Goal: Use online tool/utility: Use online tool/utility

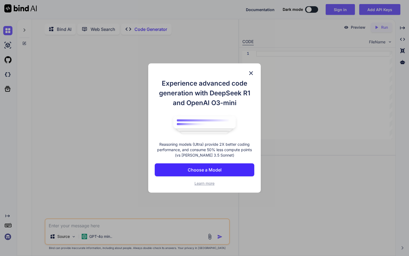
type textarea "x"
click at [210, 169] on p "Choose a Model" at bounding box center [205, 169] width 34 height 6
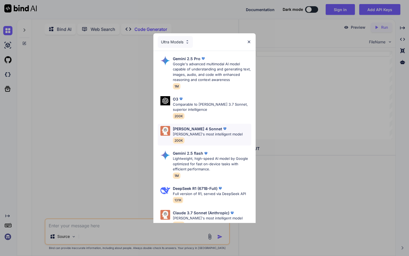
click at [210, 135] on p "[PERSON_NAME]'s most intelligent model" at bounding box center [208, 133] width 70 height 5
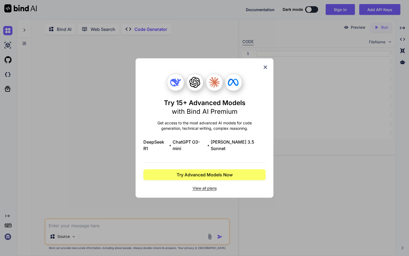
click at [265, 69] on icon at bounding box center [266, 67] width 4 height 4
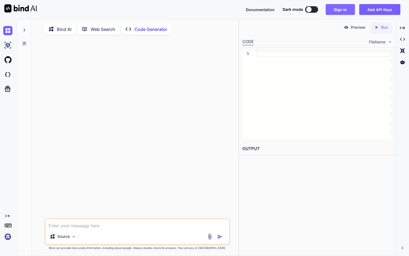
click at [347, 10] on button "Sign in" at bounding box center [340, 9] width 29 height 11
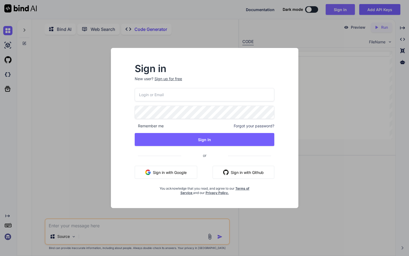
type input "[EMAIL_ADDRESS][DOMAIN_NAME]"
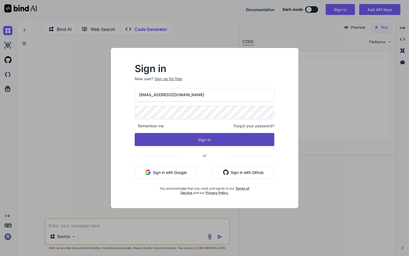
click at [213, 140] on button "Sign In" at bounding box center [205, 139] width 140 height 13
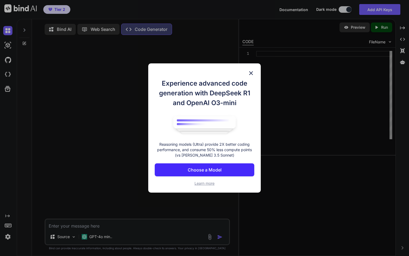
click at [226, 166] on button "Choose a Model" at bounding box center [205, 169] width 100 height 13
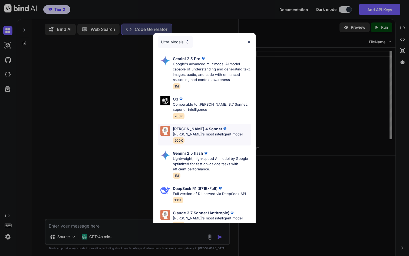
click at [216, 134] on p "[PERSON_NAME]'s most intelligent model" at bounding box center [208, 133] width 70 height 5
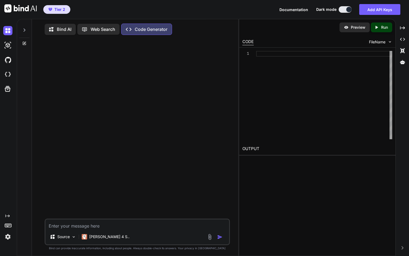
click at [55, 31] on icon at bounding box center [53, 29] width 8 height 7
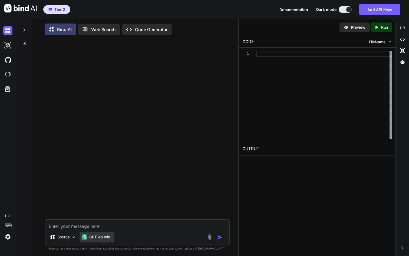
click at [97, 236] on p "GPT-4o min.." at bounding box center [100, 236] width 23 height 5
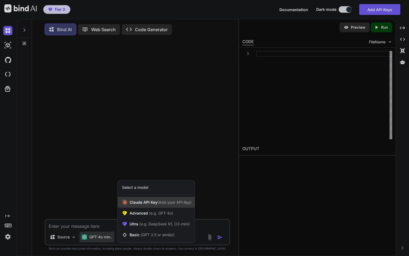
click at [147, 203] on span "[PERSON_NAME] Key (Add your API Key)" at bounding box center [161, 201] width 62 height 5
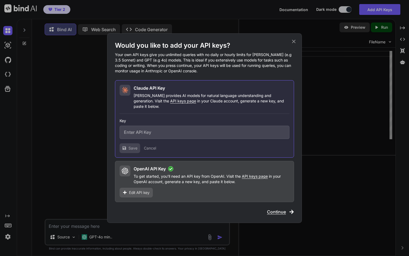
click at [296, 42] on icon at bounding box center [294, 41] width 6 height 6
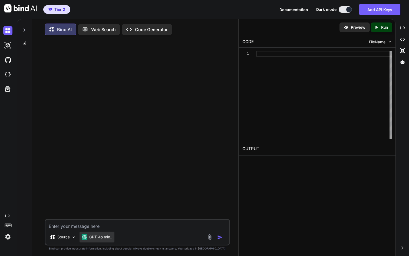
click at [94, 239] on p "GPT-4o min.." at bounding box center [100, 236] width 23 height 5
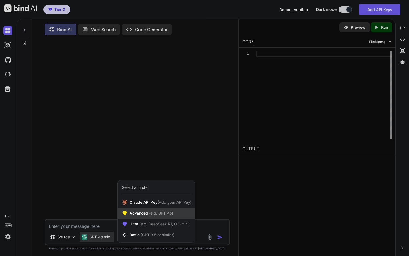
click at [156, 214] on span "(e.g. GPT-4o)" at bounding box center [160, 212] width 25 height 5
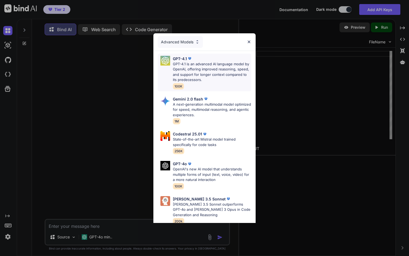
scroll to position [4, 0]
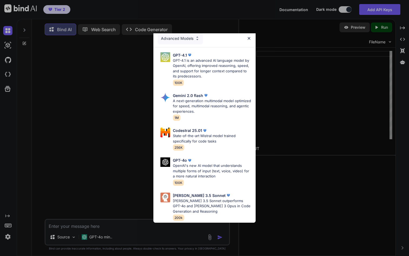
click at [196, 37] on img at bounding box center [197, 38] width 5 height 5
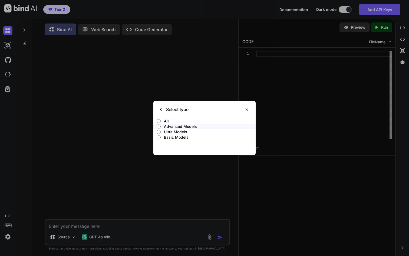
click at [176, 131] on p "Ultra Models" at bounding box center [210, 131] width 92 height 5
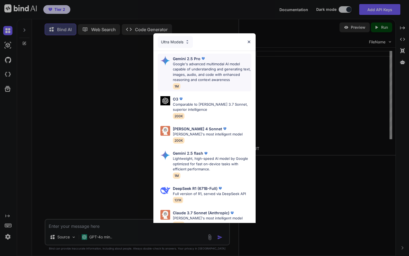
click at [201, 73] on p "Google's advanced multimodal AI model capable of understanding and generating t…" at bounding box center [212, 71] width 78 height 21
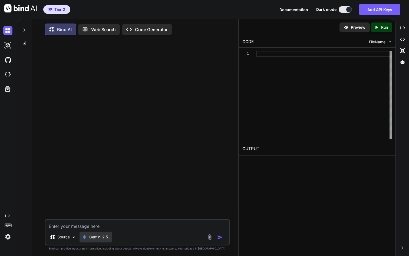
click at [111, 241] on div "Gemini 2.5.." at bounding box center [96, 236] width 33 height 11
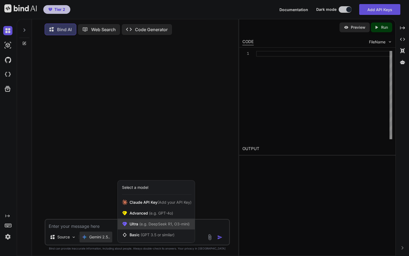
click at [150, 226] on span "(e.g. DeepSeek R1, O3-mini)" at bounding box center [163, 223] width 51 height 5
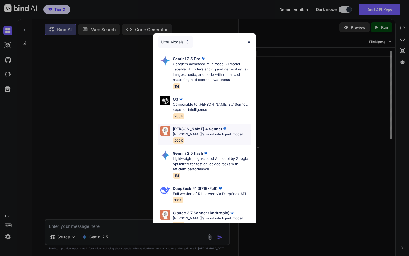
click at [219, 137] on div "[PERSON_NAME] 4 Sonnet [PERSON_NAME]'s most intelligent model 200K" at bounding box center [208, 135] width 70 height 18
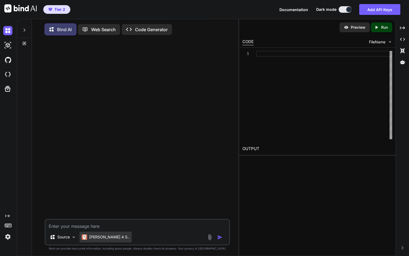
click at [93, 237] on p "[PERSON_NAME] 4 S.." at bounding box center [109, 236] width 40 height 5
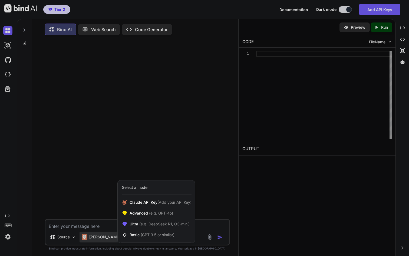
click at [93, 237] on div at bounding box center [204, 128] width 409 height 256
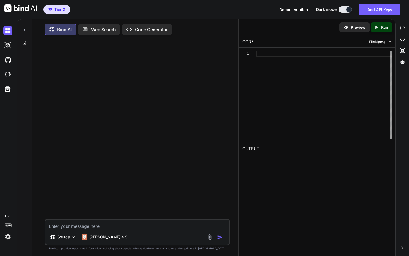
click at [78, 225] on textarea at bounding box center [136, 224] width 183 height 10
type textarea "x"
type textarea "b"
type textarea "x"
type textarea "bu"
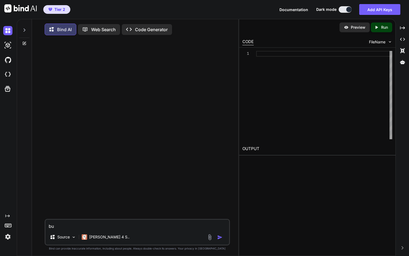
type textarea "x"
type textarea "[PERSON_NAME]"
type textarea "x"
type textarea "buil"
type textarea "x"
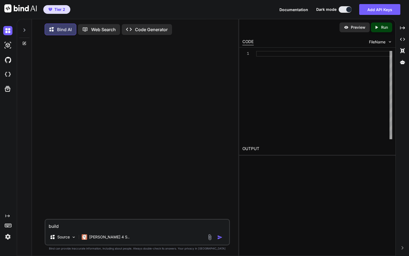
type textarea "build"
type textarea "x"
type textarea "build m"
type textarea "x"
type textarea "build me"
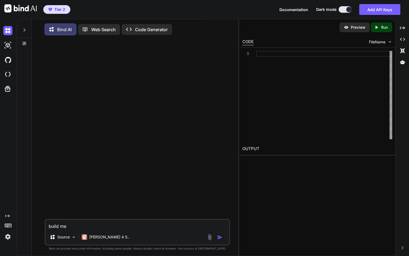
type textarea "x"
type textarea "build me"
type textarea "x"
type textarea "build me a"
type textarea "x"
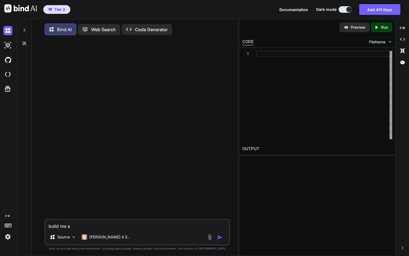
type textarea "build me a t"
type textarea "x"
type textarea "build me a to"
type textarea "x"
type textarea "build me a to d"
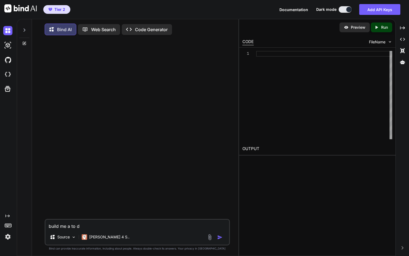
type textarea "x"
type textarea "build me a to do"
type textarea "x"
type textarea "build me a to do"
type textarea "x"
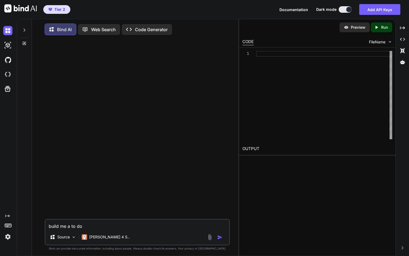
type textarea "build me a to do"
type textarea "x"
type textarea "build me a to d"
type textarea "x"
type textarea "build me a to"
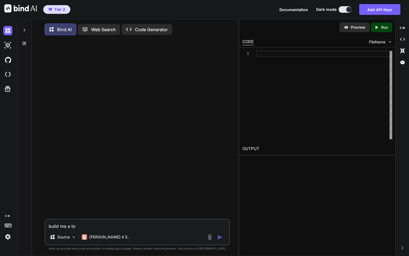
type textarea "x"
type textarea "build me a to"
type textarea "x"
type textarea "build me a t"
type textarea "x"
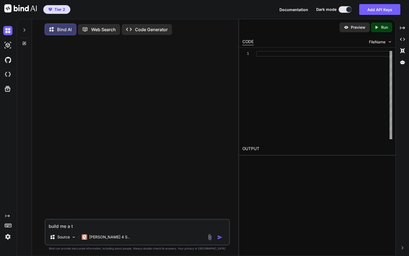
type textarea "build me a"
type textarea "x"
type textarea "build me"
type textarea "x"
type textarea "build me a"
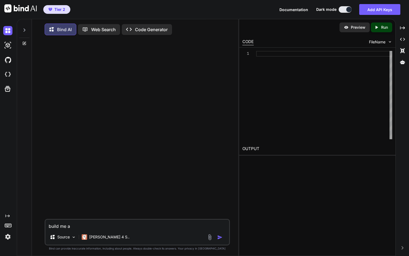
type textarea "x"
type textarea "build me an"
type textarea "x"
type textarea "build me an"
type textarea "x"
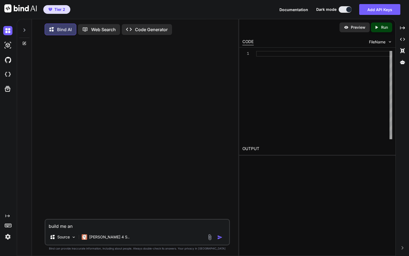
type textarea "build me an h"
type textarea "x"
type textarea "build me an ht"
type textarea "x"
type textarea "build me an htm"
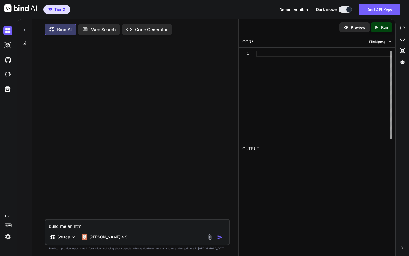
type textarea "x"
type textarea "build me an html"
type textarea "x"
type textarea "build me an html"
type textarea "x"
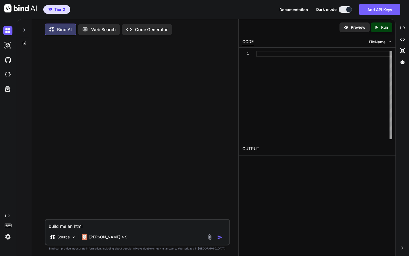
type textarea "build me an html w"
type textarea "x"
type textarea "build me an html we"
type textarea "x"
type textarea "build me an html web"
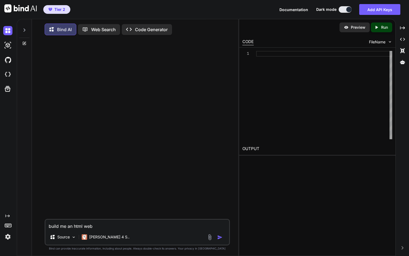
type textarea "x"
type textarea "build me an html web"
type textarea "x"
type textarea "build me an html web ba"
type textarea "x"
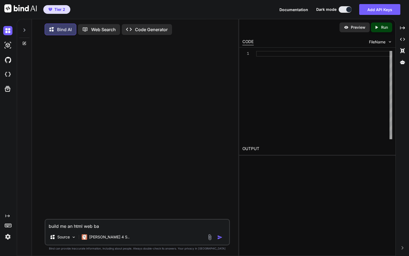
type textarea "build me an html web bas"
type textarea "x"
type textarea "build me an html web base"
type textarea "x"
type textarea "build me an html web based"
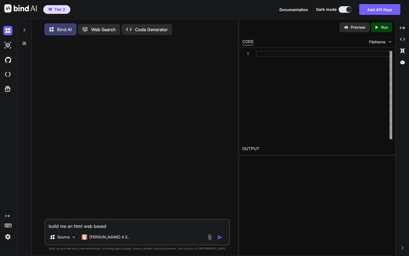
type textarea "x"
type textarea "build me an html web based"
type textarea "x"
type textarea "build me an html web based g"
type textarea "x"
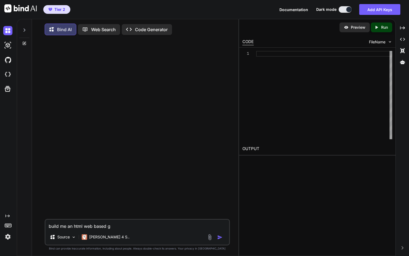
type textarea "build me an html web based ga"
type textarea "x"
type textarea "build me an html web based game"
type textarea "x"
type textarea "build me an html web based game"
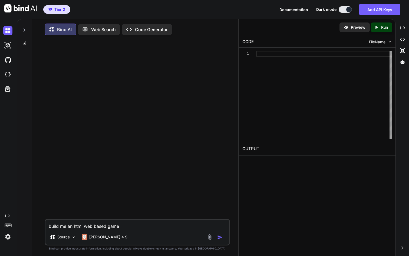
type textarea "x"
type textarea "build me an html web based game t"
type textarea "x"
type textarea "build me an html web based game th"
type textarea "x"
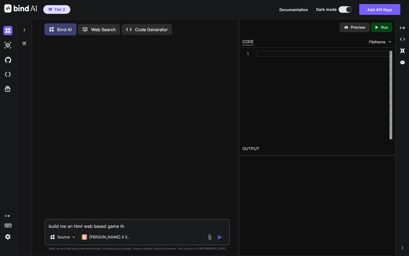
type textarea "build me an html web based game tha"
type textarea "x"
type textarea "build me an html web based game that"
type textarea "x"
type textarea "build me an html web based game that"
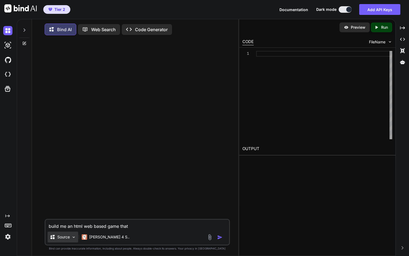
click at [64, 239] on p "Source" at bounding box center [63, 236] width 12 height 5
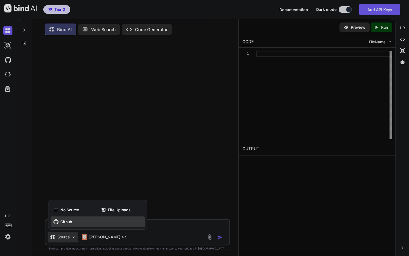
click at [70, 223] on span "Github" at bounding box center [66, 221] width 12 height 5
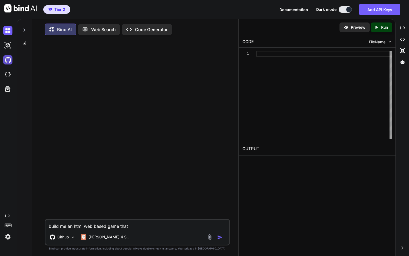
click at [8, 60] on img at bounding box center [7, 59] width 9 height 9
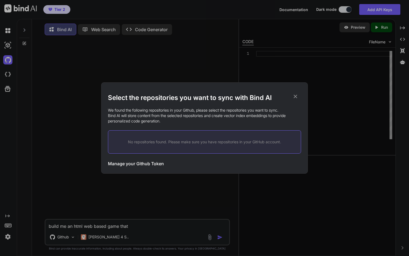
click at [142, 163] on h3 "Manage your Github Token" at bounding box center [136, 163] width 56 height 6
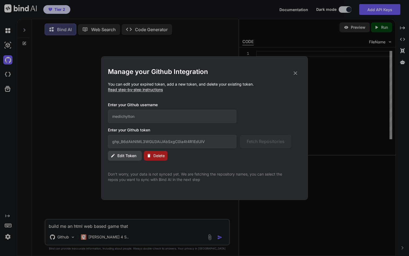
click at [297, 71] on icon at bounding box center [295, 73] width 6 height 6
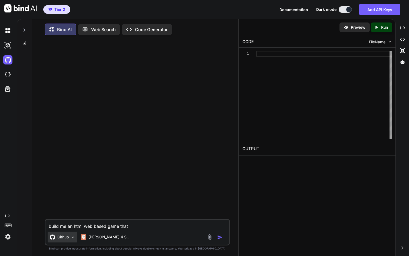
click at [56, 238] on div "Github" at bounding box center [59, 236] width 19 height 5
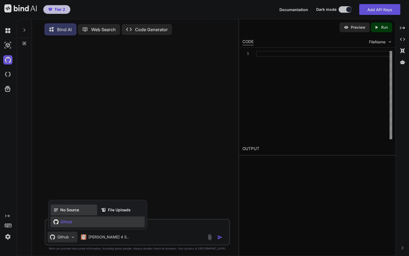
click at [81, 212] on div "No Source" at bounding box center [74, 209] width 47 height 11
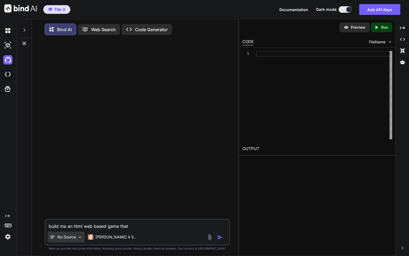
click at [75, 238] on p "No Source" at bounding box center [66, 236] width 19 height 5
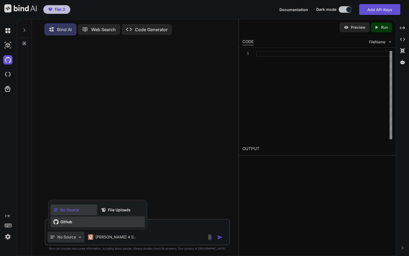
click at [73, 225] on div "Github" at bounding box center [98, 221] width 94 height 11
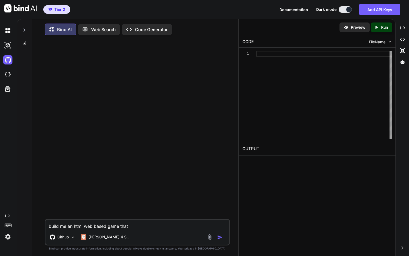
click at [7, 50] on div at bounding box center [8, 45] width 11 height 15
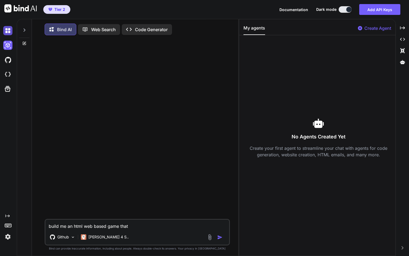
click at [6, 32] on img at bounding box center [7, 30] width 9 height 9
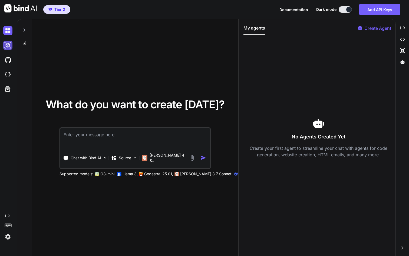
click at [6, 44] on img at bounding box center [7, 45] width 9 height 9
click at [100, 159] on p "Chat with Bind AI" at bounding box center [86, 157] width 31 height 5
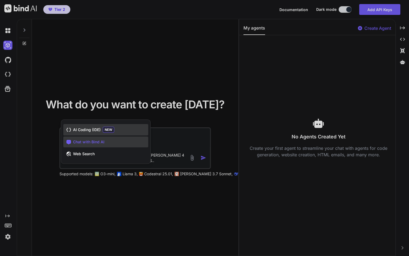
click at [98, 131] on span "AI Coding (IDE)" at bounding box center [87, 129] width 28 height 5
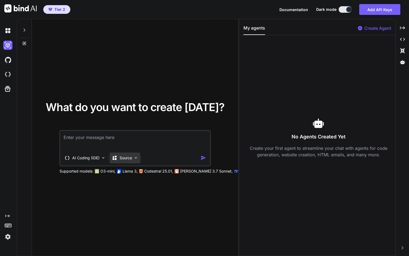
click at [127, 156] on p "Source" at bounding box center [126, 157] width 12 height 5
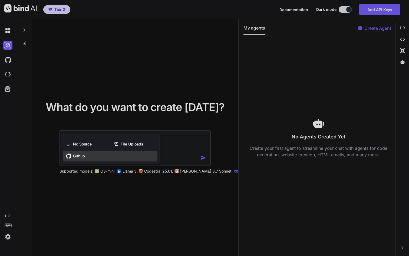
click at [88, 159] on div "Github" at bounding box center [110, 155] width 94 height 11
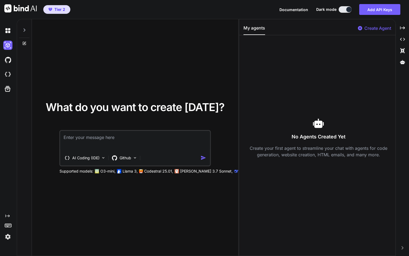
click at [95, 139] on textarea at bounding box center [135, 141] width 150 height 20
type textarea "x"
type textarea "f"
type textarea "x"
type textarea "fi"
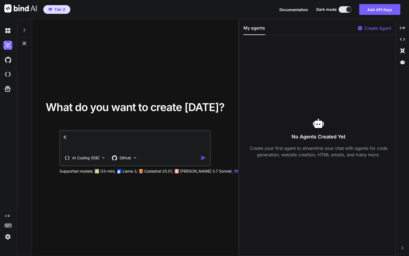
type textarea "x"
type textarea "fin"
type textarea "x"
type textarea "find"
type textarea "x"
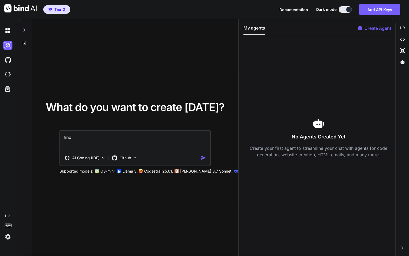
type textarea "find"
type textarea "x"
type textarea "find m"
type textarea "x"
type textarea "find my"
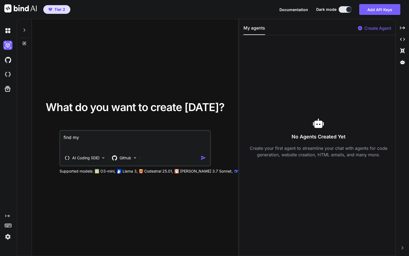
type textarea "x"
type textarea "find my"
type textarea "x"
type textarea "find my r"
type textarea "x"
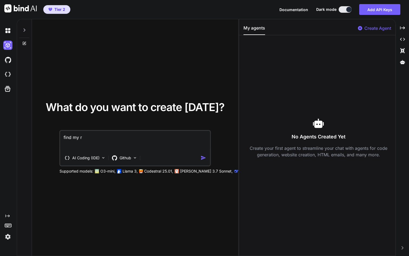
type textarea "find my re"
type textarea "x"
type textarea "find my rep"
type textarea "x"
type textarea "find my repo"
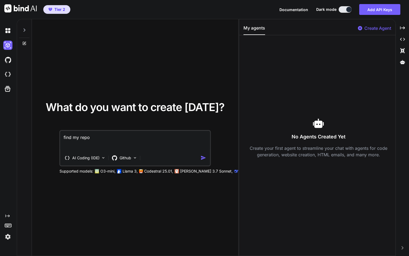
type textarea "x"
type textarea "find my repo"
type textarea "x"
type textarea "find my repo"
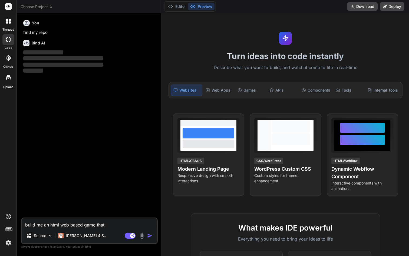
click at [94, 221] on textarea "build me an html web based game that" at bounding box center [89, 223] width 135 height 10
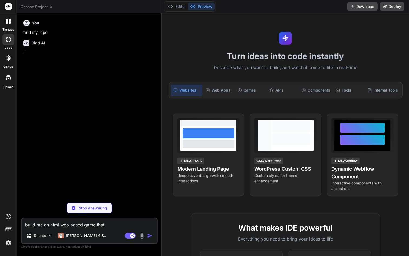
click at [94, 221] on textarea "build me an html web based game that" at bounding box center [89, 223] width 135 height 10
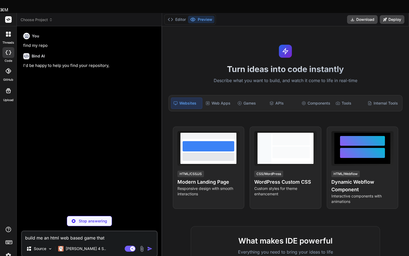
click at [94, 231] on textarea "build me an html web based game that" at bounding box center [89, 236] width 135 height 10
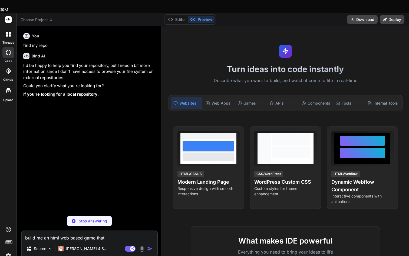
type textarea "x"
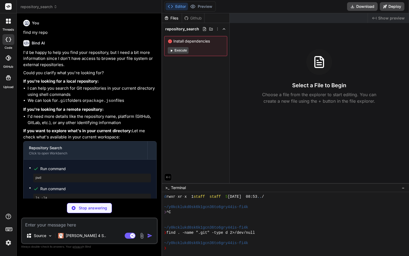
scroll to position [128, 0]
type textarea "x"
click at [181, 50] on button "Execute" at bounding box center [178, 50] width 21 height 6
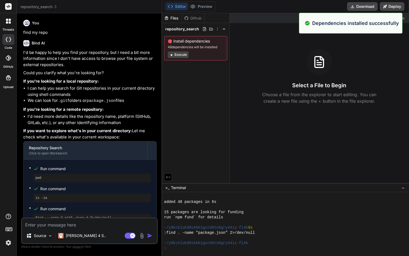
scroll to position [206, 0]
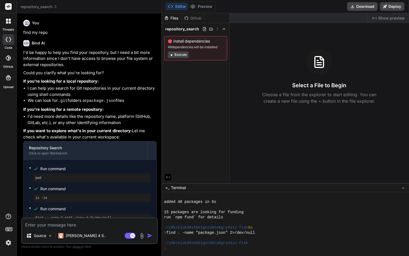
click at [184, 56] on button "Execute" at bounding box center [178, 54] width 21 height 6
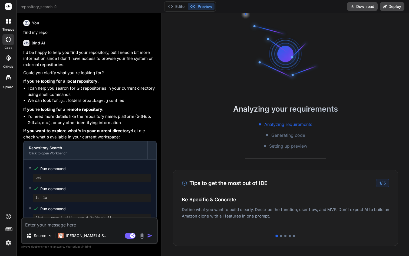
scroll to position [267, 0]
type textarea "x"
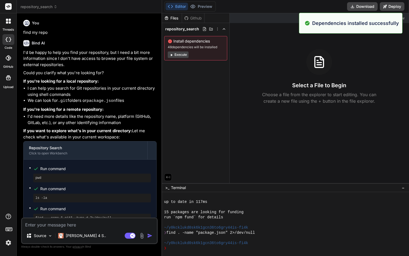
scroll to position [283, 0]
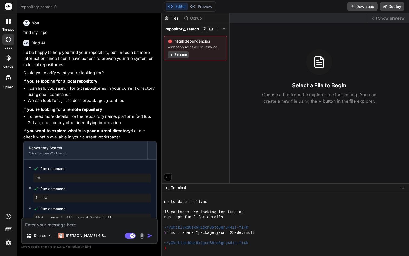
click at [201, 16] on div "Github" at bounding box center [193, 17] width 22 height 5
click at [194, 19] on div "Github" at bounding box center [193, 17] width 22 height 5
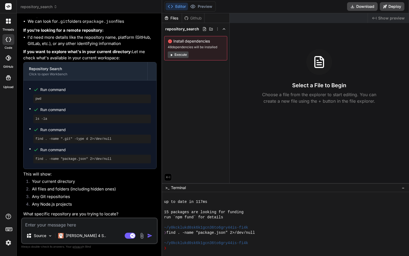
click at [72, 223] on textarea at bounding box center [89, 223] width 135 height 10
type textarea "w"
type textarea "x"
type textarea "we"
type textarea "x"
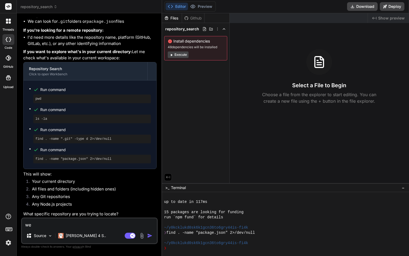
type textarea "we"
type textarea "x"
type textarea "we n"
type textarea "x"
type textarea "we ne"
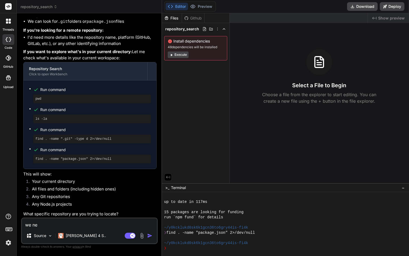
type textarea "x"
type textarea "we nee"
type textarea "x"
type textarea "we need"
type textarea "x"
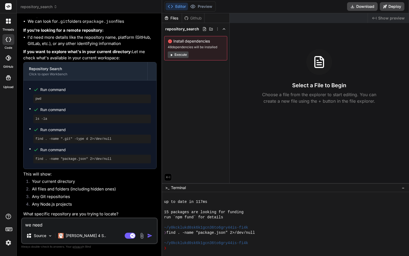
type textarea "we need"
type textarea "x"
type textarea "we need t"
type textarea "x"
type textarea "we need to"
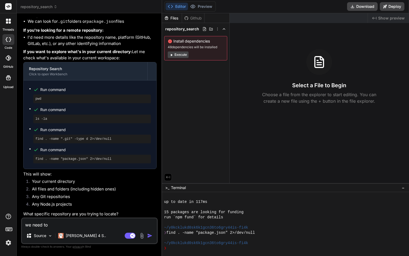
type textarea "x"
type textarea "we need to"
type textarea "x"
type textarea "we need to l"
type textarea "x"
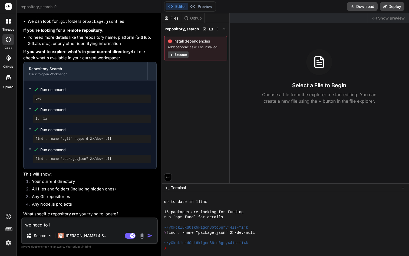
type textarea "we need to li"
type textarea "x"
type textarea "we need to lin"
type textarea "x"
type textarea "we need to link"
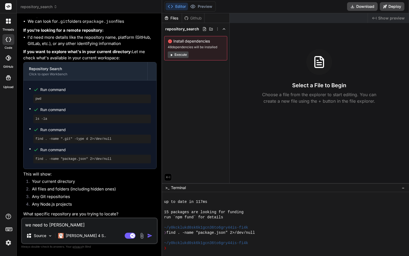
type textarea "x"
type textarea "we need to link"
type textarea "x"
type textarea "we need to link w"
type textarea "x"
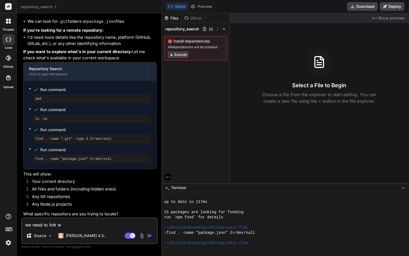
type textarea "we need to link wi"
type textarea "x"
type textarea "we need to link wit"
type textarea "x"
type textarea "we need to link with"
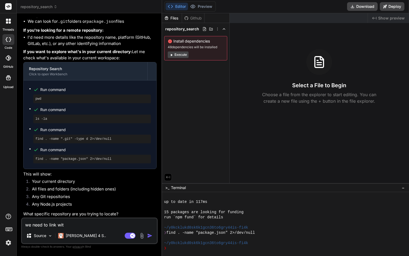
type textarea "x"
type textarea "we need to link with"
type textarea "x"
type textarea "we need to link with g"
type textarea "x"
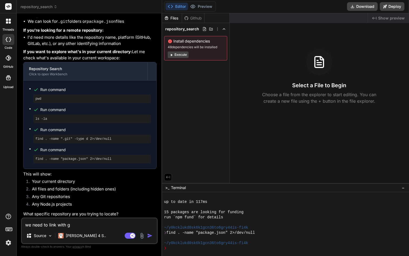
type textarea "we need to link with gu"
type textarea "x"
type textarea "we need to link with gut"
type textarea "x"
type textarea "we need to link with guth"
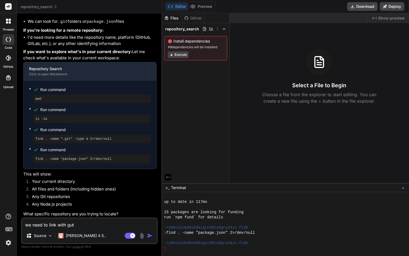
type textarea "x"
type textarea "we need to link with guthu"
type textarea "x"
type textarea "we need to link with guth"
type textarea "x"
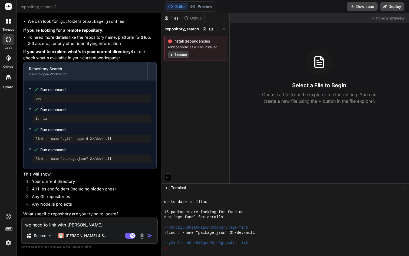
type textarea "we need to link with gut"
type textarea "x"
type textarea "we need to link with gu"
type textarea "x"
type textarea "we need to link with g"
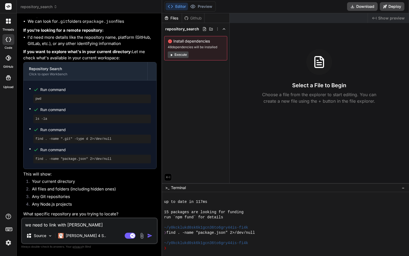
type textarea "x"
type textarea "we need to link with gi"
type textarea "x"
type textarea "we need to link with git"
type textarea "x"
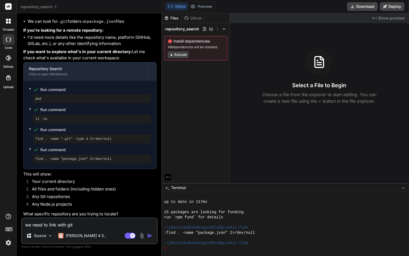
type textarea "we need to link with gith"
type textarea "x"
type textarea "we need to link with githu"
type textarea "x"
type textarea "we need to link with github"
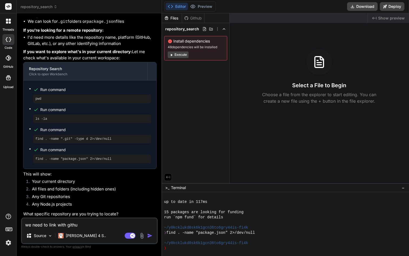
type textarea "x"
type textarea "we need to link with github"
type textarea "x"
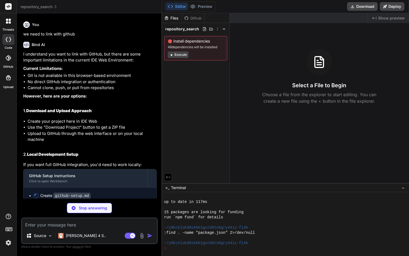
scroll to position [282, 0]
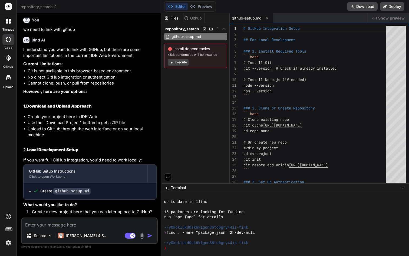
type textarea "x"
click at [223, 29] on icon at bounding box center [224, 29] width 4 height 4
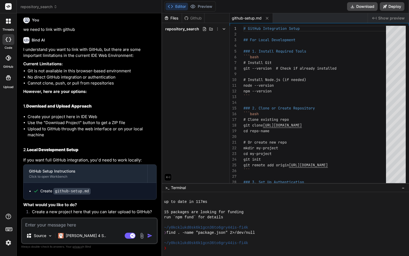
click at [193, 18] on div "Github" at bounding box center [193, 17] width 22 height 5
click at [7, 245] on img at bounding box center [8, 242] width 9 height 9
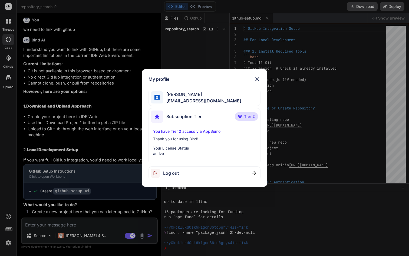
click at [7, 245] on div "My profile Alex Hylton al3xhylton@gmail.com Subscription Tier Tier 2 You have T…" at bounding box center [204, 128] width 409 height 256
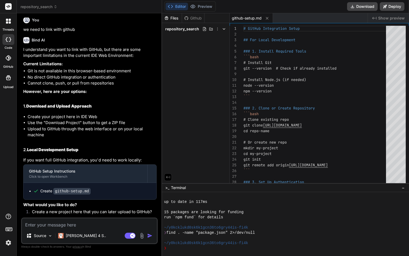
click at [10, 20] on icon at bounding box center [10, 20] width 2 height 2
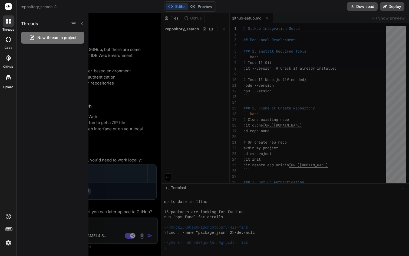
click at [8, 5] on rect at bounding box center [8, 6] width 6 height 6
click at [299, 19] on div at bounding box center [256, 134] width 337 height 242
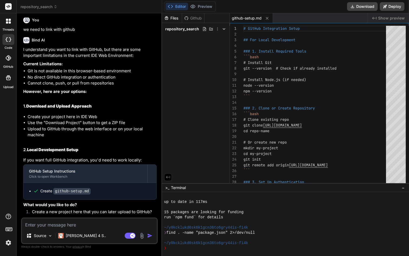
click at [9, 22] on icon at bounding box center [10, 22] width 2 height 2
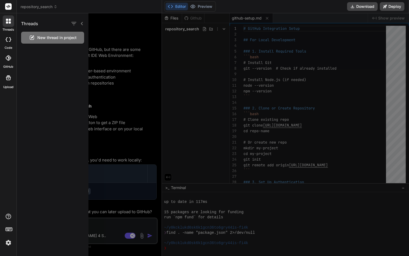
click at [7, 56] on icon at bounding box center [7, 57] width 5 height 5
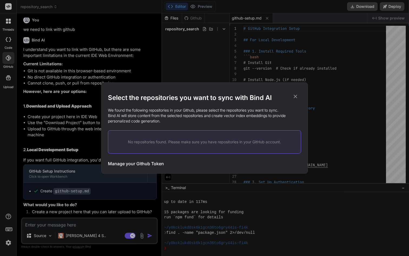
click at [4, 75] on div "Select the repositories you want to sync with Bind AI We found the following re…" at bounding box center [204, 128] width 409 height 256
